Goal: Information Seeking & Learning: Learn about a topic

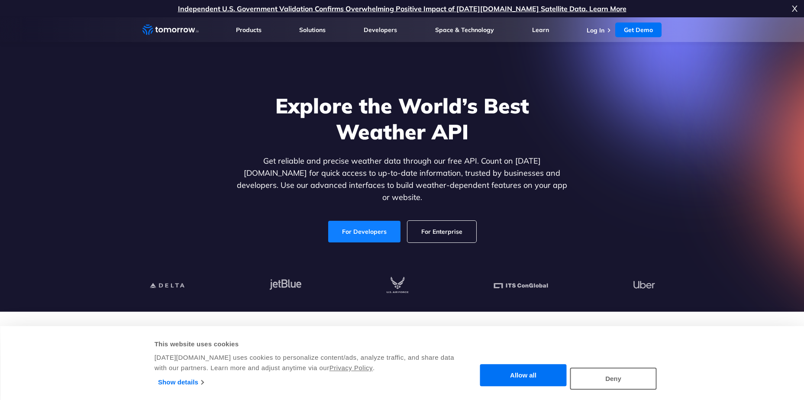
click at [391, 221] on link "For Developers" at bounding box center [364, 232] width 72 height 22
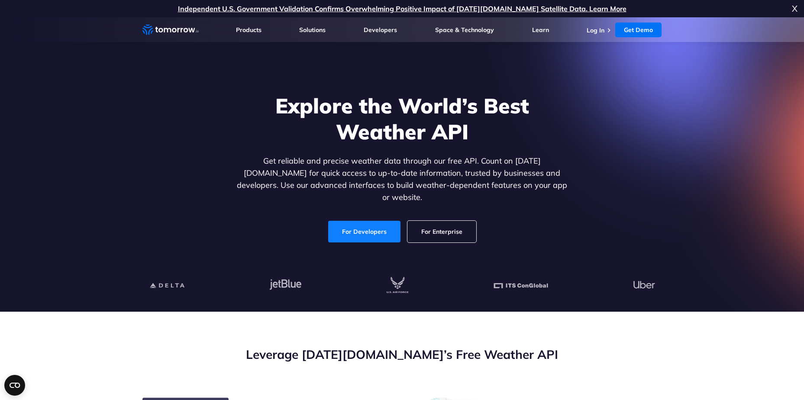
click at [362, 224] on link "For Developers" at bounding box center [364, 232] width 72 height 22
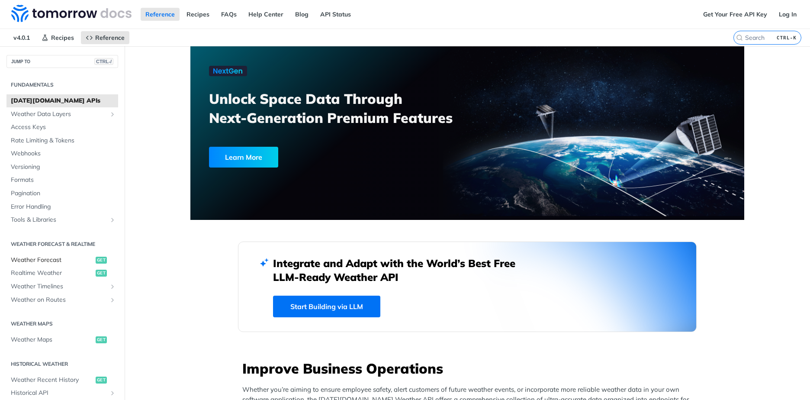
click at [50, 258] on span "Weather Forecast" at bounding box center [52, 260] width 83 height 9
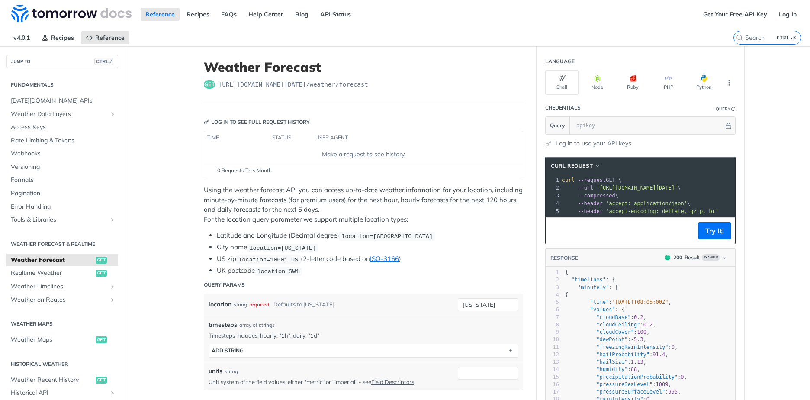
click at [277, 206] on p "Using the weather forecast API you can access up-to-date weather information fo…" at bounding box center [363, 204] width 319 height 39
drag, startPoint x: 277, startPoint y: 206, endPoint x: 306, endPoint y: 205, distance: 29.5
click at [306, 205] on p "Using the weather forecast API you can access up-to-date weather information fo…" at bounding box center [363, 204] width 319 height 39
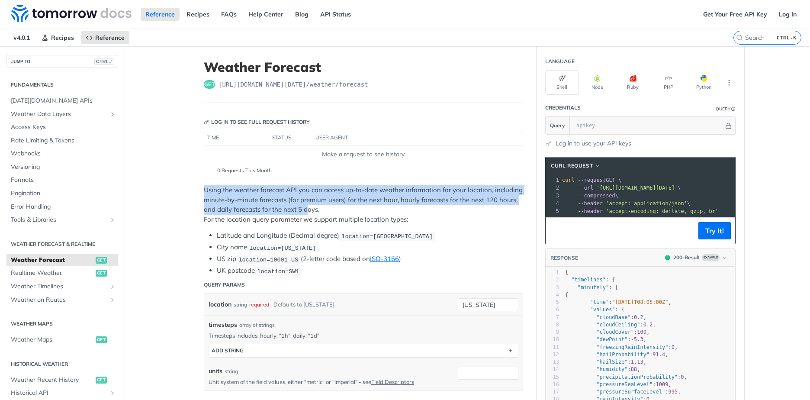
drag, startPoint x: 306, startPoint y: 205, endPoint x: 272, endPoint y: 177, distance: 44.2
click at [272, 177] on footer "0 Requests This Month" at bounding box center [363, 170] width 319 height 15
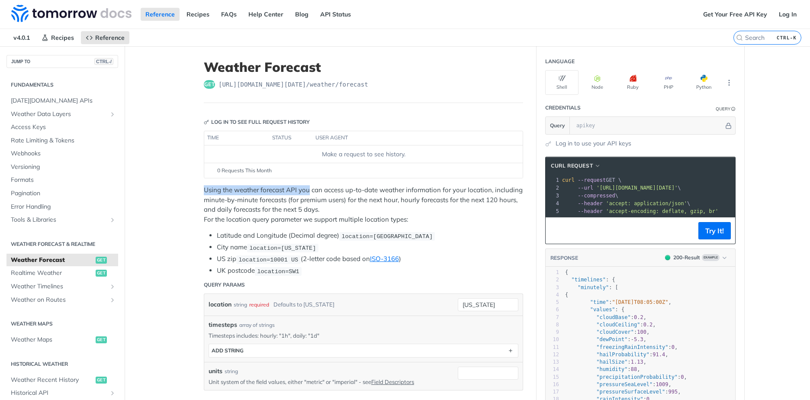
drag, startPoint x: 272, startPoint y: 177, endPoint x: 309, endPoint y: 190, distance: 38.6
click at [309, 190] on p "Using the weather forecast API you can access up-to-date weather information fo…" at bounding box center [363, 204] width 319 height 39
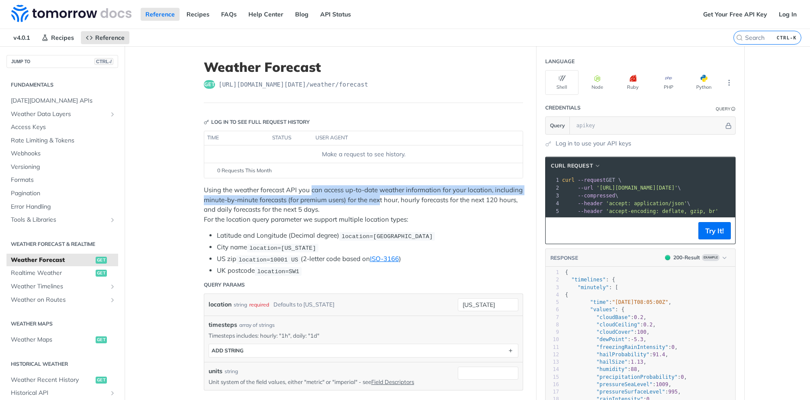
drag, startPoint x: 309, startPoint y: 190, endPoint x: 392, endPoint y: 208, distance: 85.5
click at [392, 205] on p "Using the weather forecast API you can access up-to-date weather information fo…" at bounding box center [363, 204] width 319 height 39
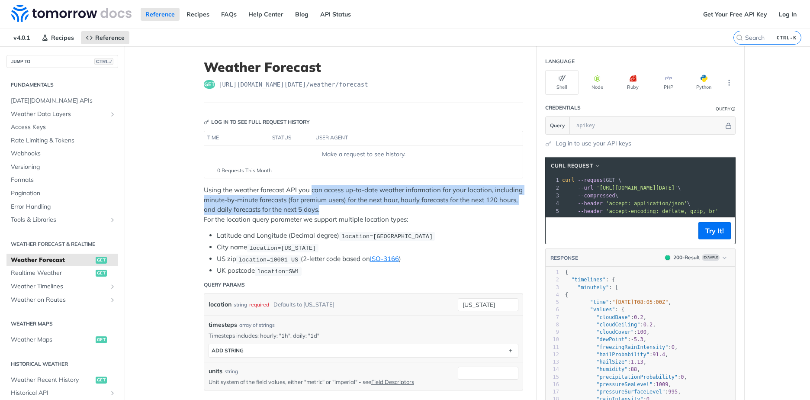
click at [391, 209] on p "Using the weather forecast API you can access up-to-date weather information fo…" at bounding box center [363, 204] width 319 height 39
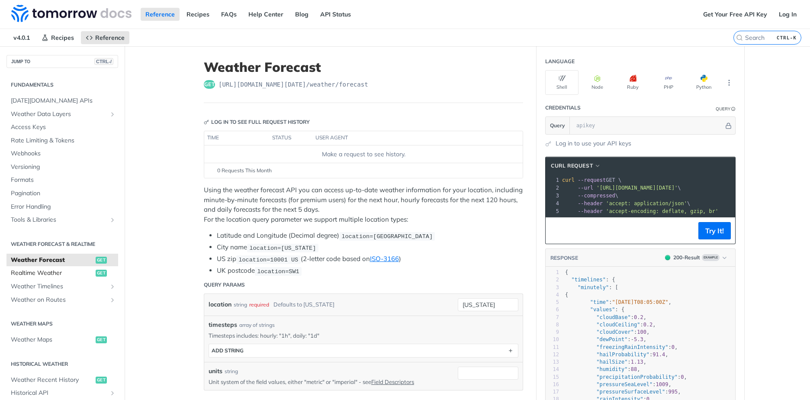
click at [56, 277] on link "Realtime Weather get" at bounding box center [62, 273] width 112 height 13
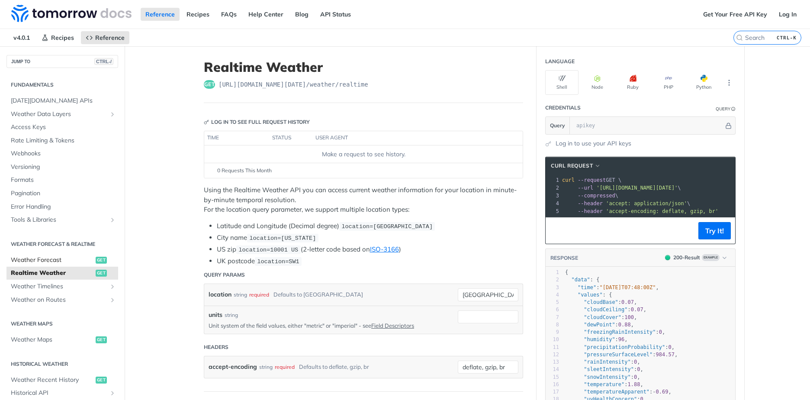
click at [48, 262] on span "Weather Forecast" at bounding box center [52, 260] width 83 height 9
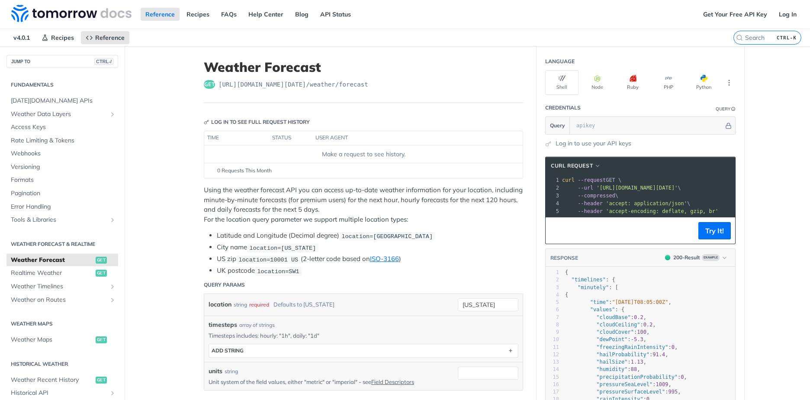
scroll to position [87, 0]
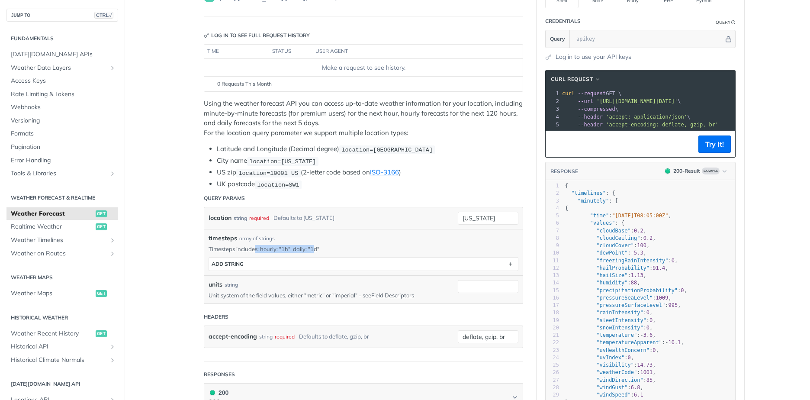
drag, startPoint x: 252, startPoint y: 247, endPoint x: 312, endPoint y: 245, distance: 59.8
click at [312, 245] on p "Timesteps includes: hourly: "1h", daily: "1d"" at bounding box center [364, 249] width 310 height 8
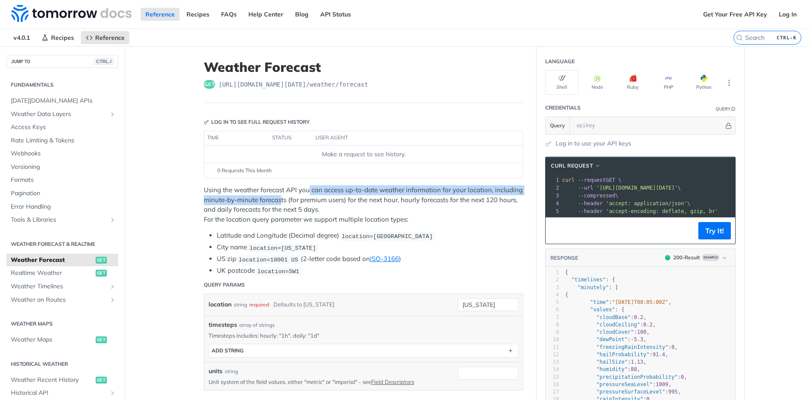
drag, startPoint x: 277, startPoint y: 202, endPoint x: 309, endPoint y: 192, distance: 32.8
click at [309, 192] on p "Using the weather forecast API you can access up-to-date weather information fo…" at bounding box center [363, 204] width 319 height 39
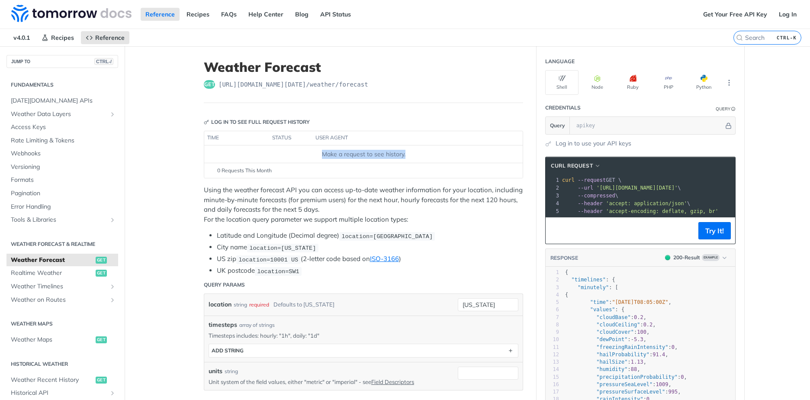
drag, startPoint x: 403, startPoint y: 156, endPoint x: 424, endPoint y: 156, distance: 20.3
click at [424, 156] on div "Make a request to see history." at bounding box center [364, 154] width 312 height 9
click at [425, 156] on div "Make a request to see history." at bounding box center [364, 154] width 312 height 9
drag, startPoint x: 263, startPoint y: 93, endPoint x: 353, endPoint y: 83, distance: 90.6
click at [353, 83] on header "Weather Forecast get https://api.tomorrow.io/v4 /weather/forecast" at bounding box center [363, 81] width 319 height 44
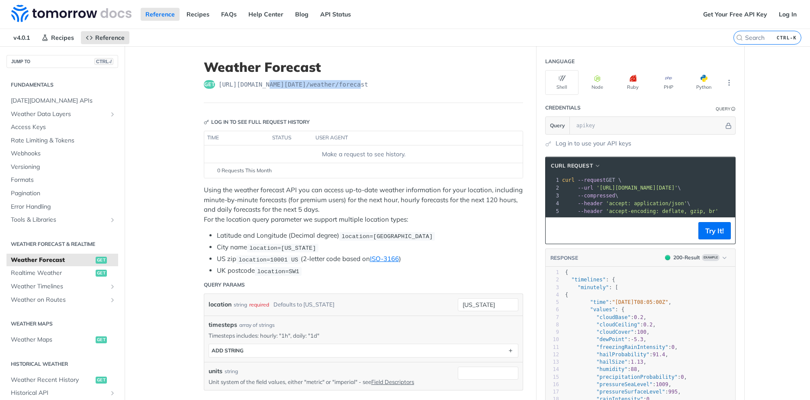
click at [353, 83] on span "https://api.tomorrow.io/v4 /weather/forecast" at bounding box center [294, 84] width 150 height 9
drag, startPoint x: 377, startPoint y: 85, endPoint x: 331, endPoint y: 87, distance: 45.9
click at [331, 87] on div "get https://api.tomorrow.io/v4 /weather/forecast" at bounding box center [363, 84] width 319 height 9
copy span "forecast"
click at [380, 89] on div "get https://api.tomorrow.io/v4 /weather/forecast" at bounding box center [363, 84] width 319 height 9
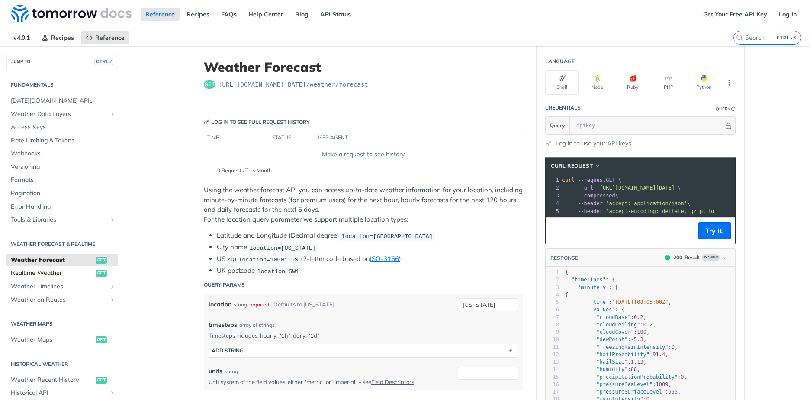
click at [88, 273] on link "Realtime Weather get" at bounding box center [62, 273] width 112 height 13
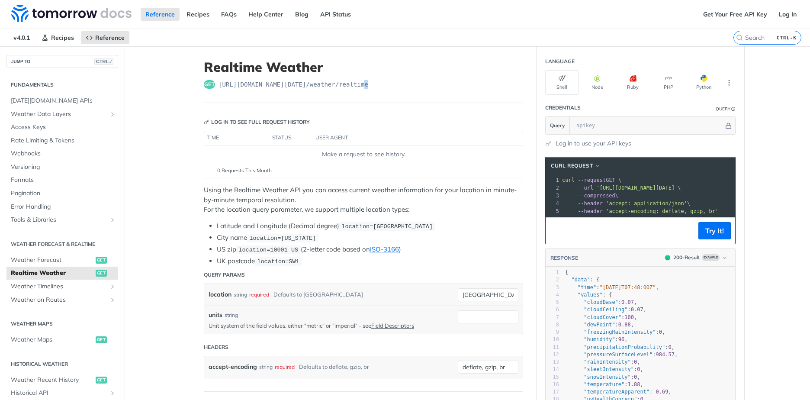
drag, startPoint x: 364, startPoint y: 87, endPoint x: 341, endPoint y: 80, distance: 23.7
click at [342, 81] on div "get https://api.tomorrow.io/v4 /weather/realtime" at bounding box center [363, 84] width 319 height 9
click at [341, 80] on span "https://api.tomorrow.io/v4 /weather/realtime" at bounding box center [294, 84] width 150 height 9
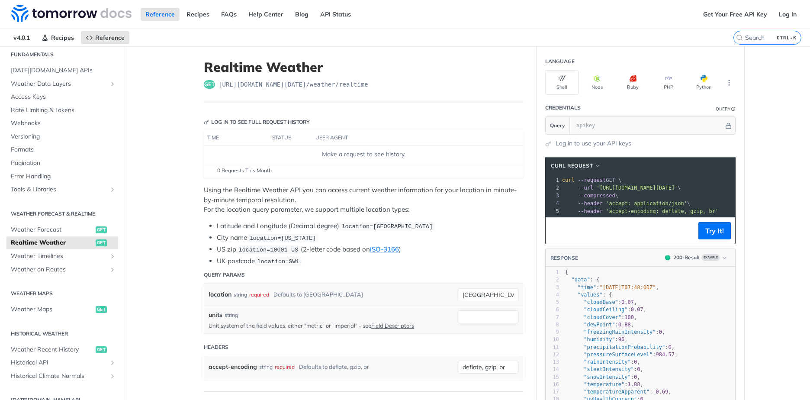
scroll to position [43, 0]
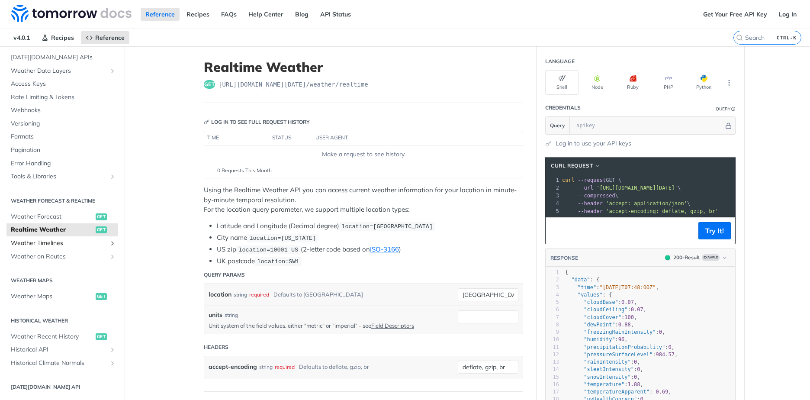
click at [49, 242] on span "Weather Timelines" at bounding box center [59, 243] width 96 height 9
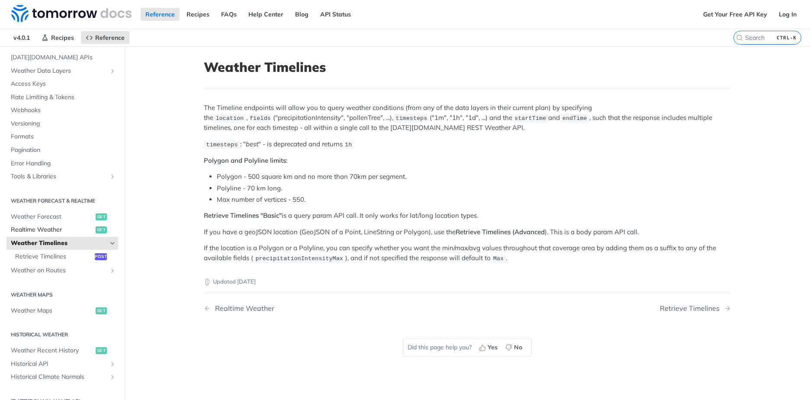
click at [53, 232] on span "Realtime Weather" at bounding box center [52, 229] width 83 height 9
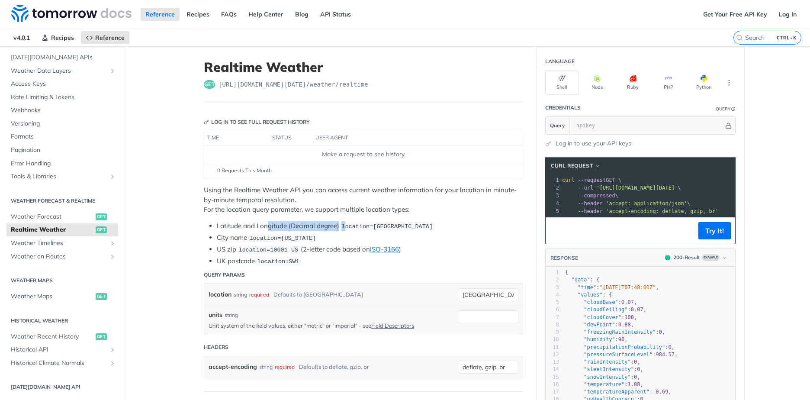
drag, startPoint x: 266, startPoint y: 222, endPoint x: 344, endPoint y: 224, distance: 78.3
click at [344, 224] on li "Latitude and Longitude (Decimal degree) location=42.3478, -71.0466" at bounding box center [370, 226] width 306 height 10
click at [344, 224] on span "location=42.3478, -71.0466" at bounding box center [386, 226] width 91 height 6
drag, startPoint x: 346, startPoint y: 206, endPoint x: 402, endPoint y: 207, distance: 55.8
click at [397, 208] on p "Using the Realtime Weather API you can access current weather information for y…" at bounding box center [363, 199] width 319 height 29
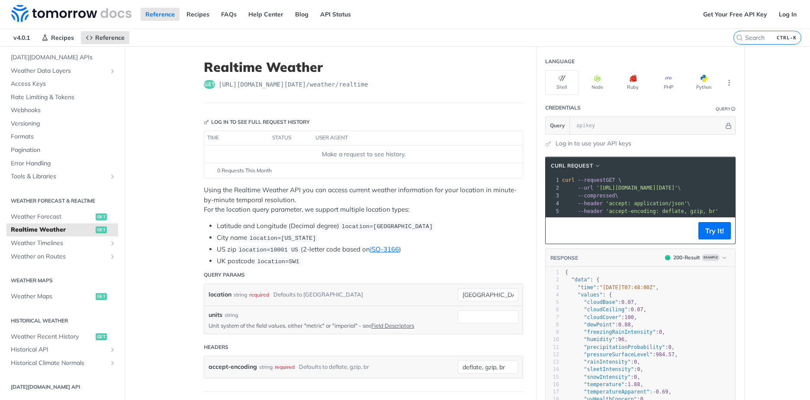
click at [402, 207] on p "Using the Realtime Weather API you can access current weather information for y…" at bounding box center [363, 199] width 319 height 29
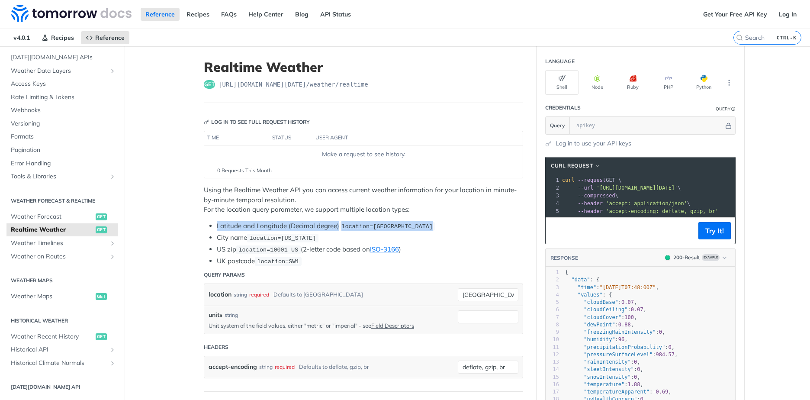
drag, startPoint x: 473, startPoint y: 228, endPoint x: 465, endPoint y: 209, distance: 20.2
click at [465, 209] on div "Using the Realtime Weather API you can access current weather information for y…" at bounding box center [363, 225] width 319 height 81
click at [465, 209] on p "Using the Realtime Weather API you can access current weather information for y…" at bounding box center [363, 199] width 319 height 29
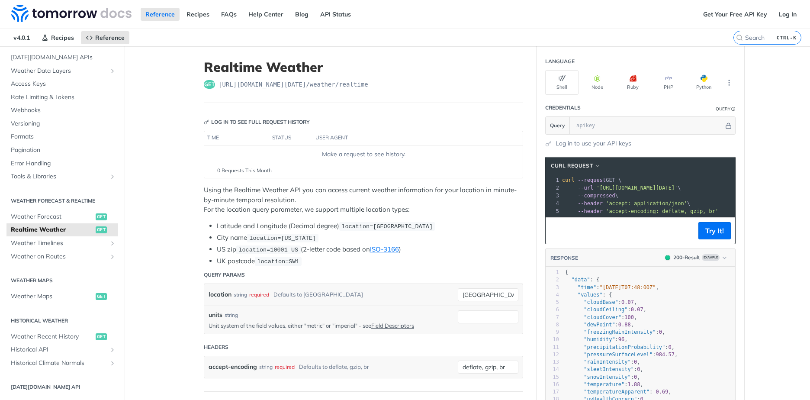
drag, startPoint x: 448, startPoint y: 194, endPoint x: 473, endPoint y: 217, distance: 34.3
click at [472, 216] on div "Using the Realtime Weather API you can access current weather information for y…" at bounding box center [363, 225] width 319 height 81
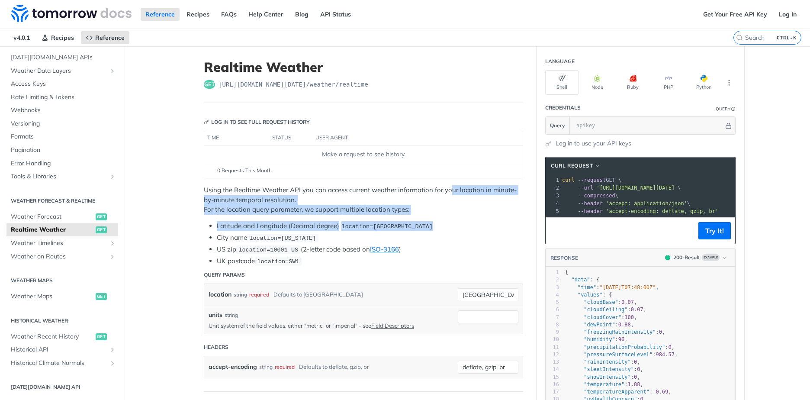
click at [473, 217] on div "Using the Realtime Weather API you can access current weather information for y…" at bounding box center [363, 225] width 319 height 81
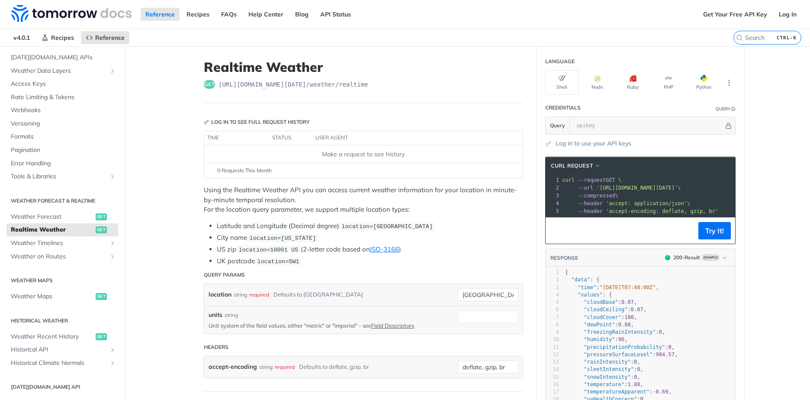
scroll to position [87, 0]
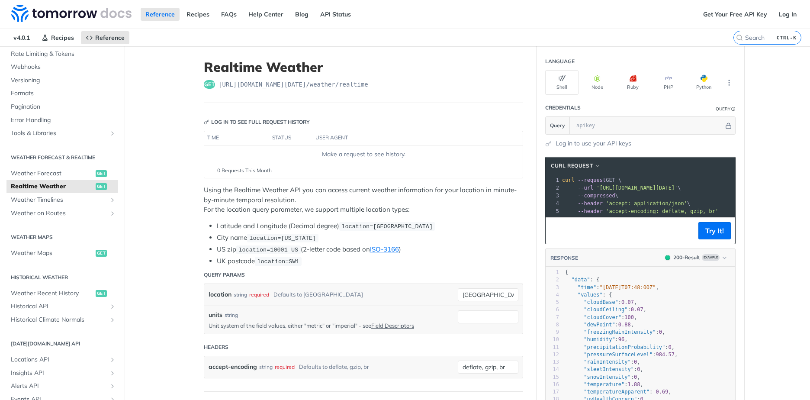
click at [52, 286] on section "Historical Weather Weather Recent History get Historical API Retrieve Historica…" at bounding box center [62, 298] width 112 height 58
click at [52, 293] on span "Weather Recent History" at bounding box center [52, 293] width 83 height 9
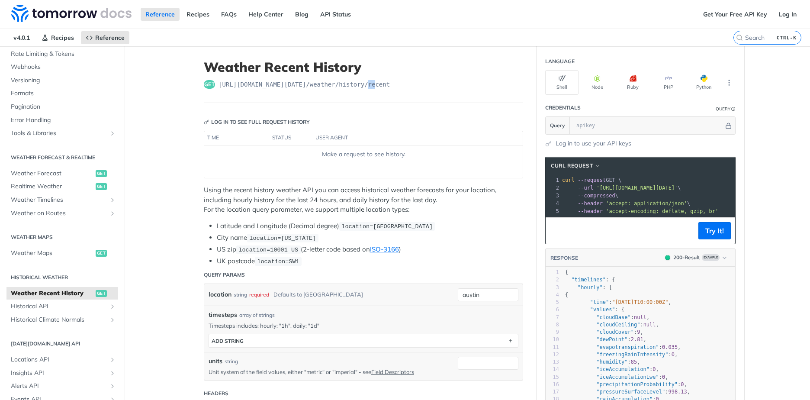
drag, startPoint x: 359, startPoint y: 92, endPoint x: 367, endPoint y: 90, distance: 8.1
click at [367, 90] on header "Weather Recent History get https://api.tomorrow.io/v4 /weather/history/recent" at bounding box center [363, 81] width 319 height 44
